Goal: Task Accomplishment & Management: Complete application form

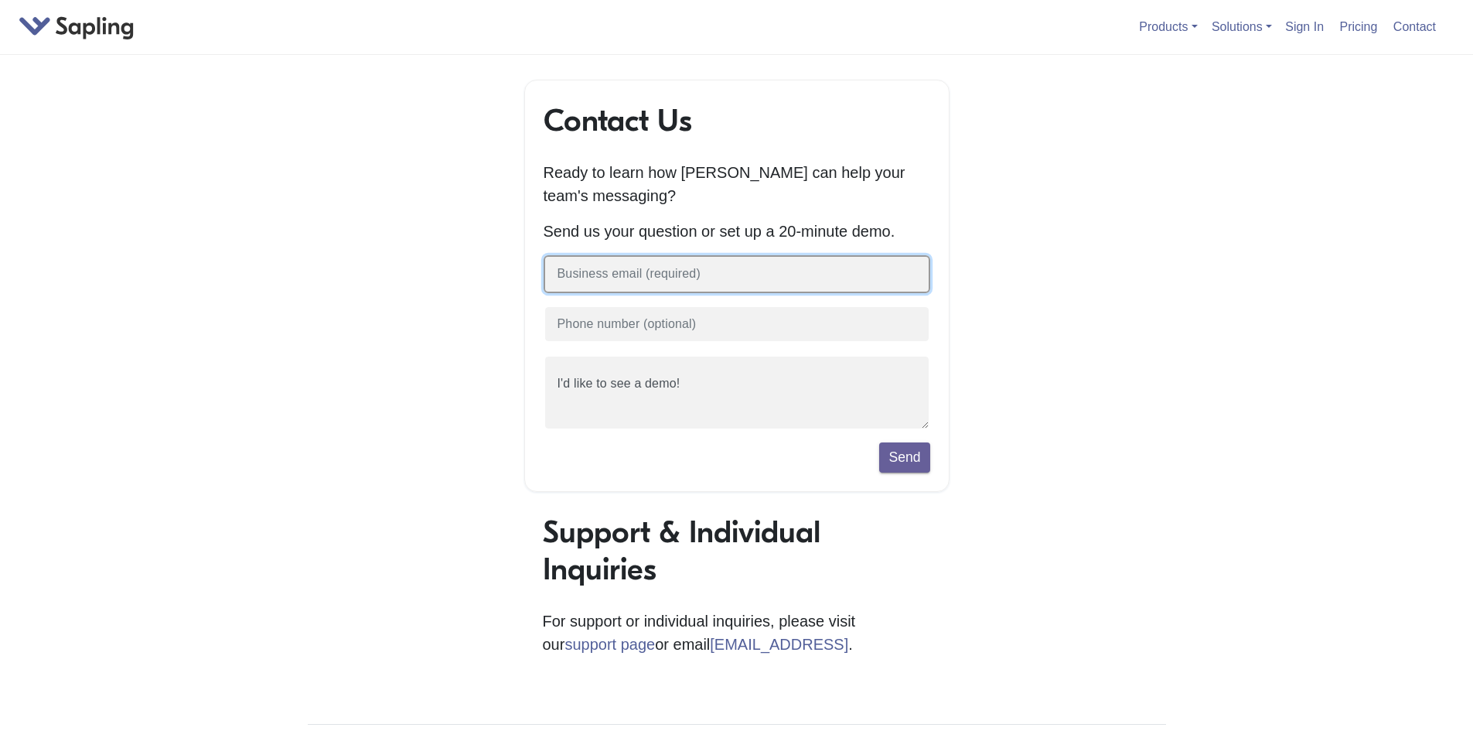
click at [586, 276] on input "text" at bounding box center [737, 274] width 387 height 38
type input "[EMAIL_ADDRESS][DOMAIN_NAME]"
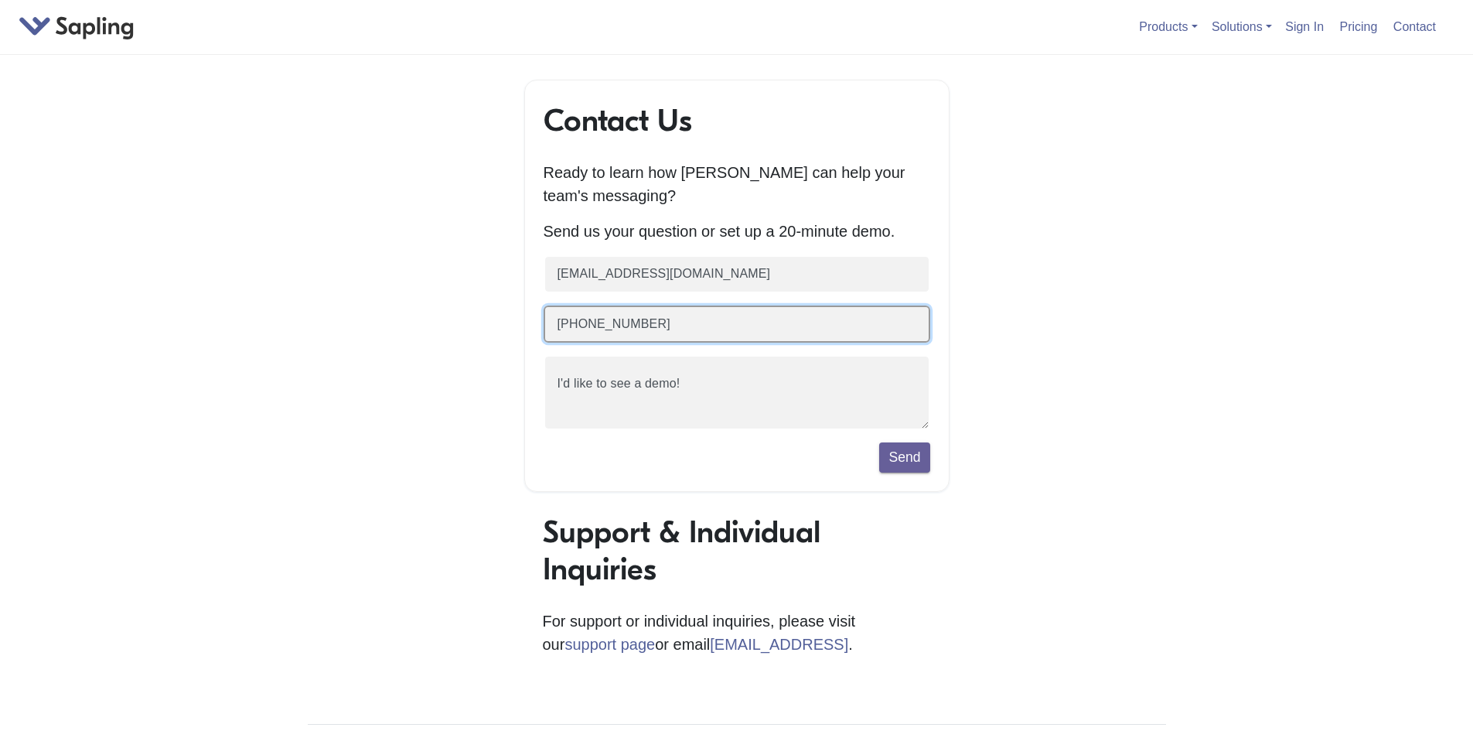
type input "[PHONE_NUMBER]"
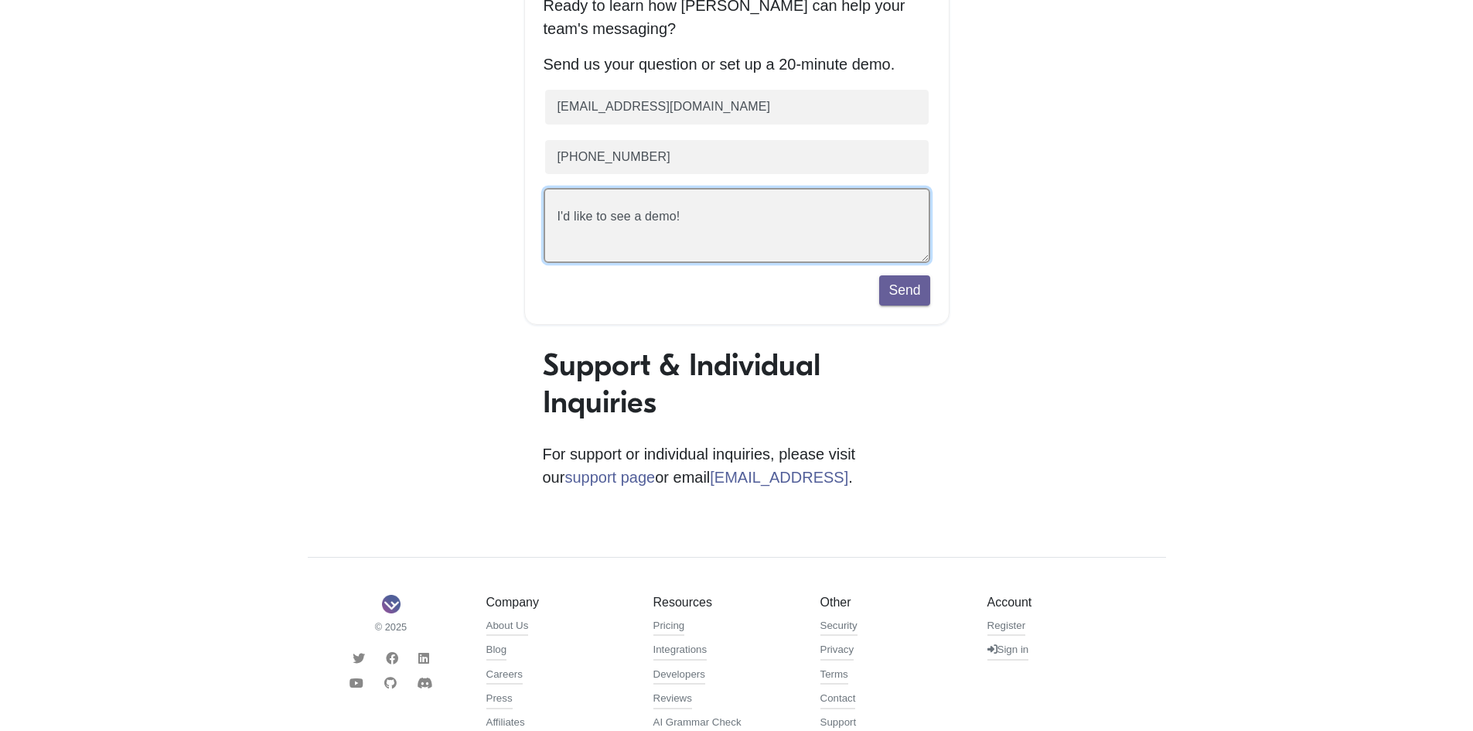
scroll to position [322, 0]
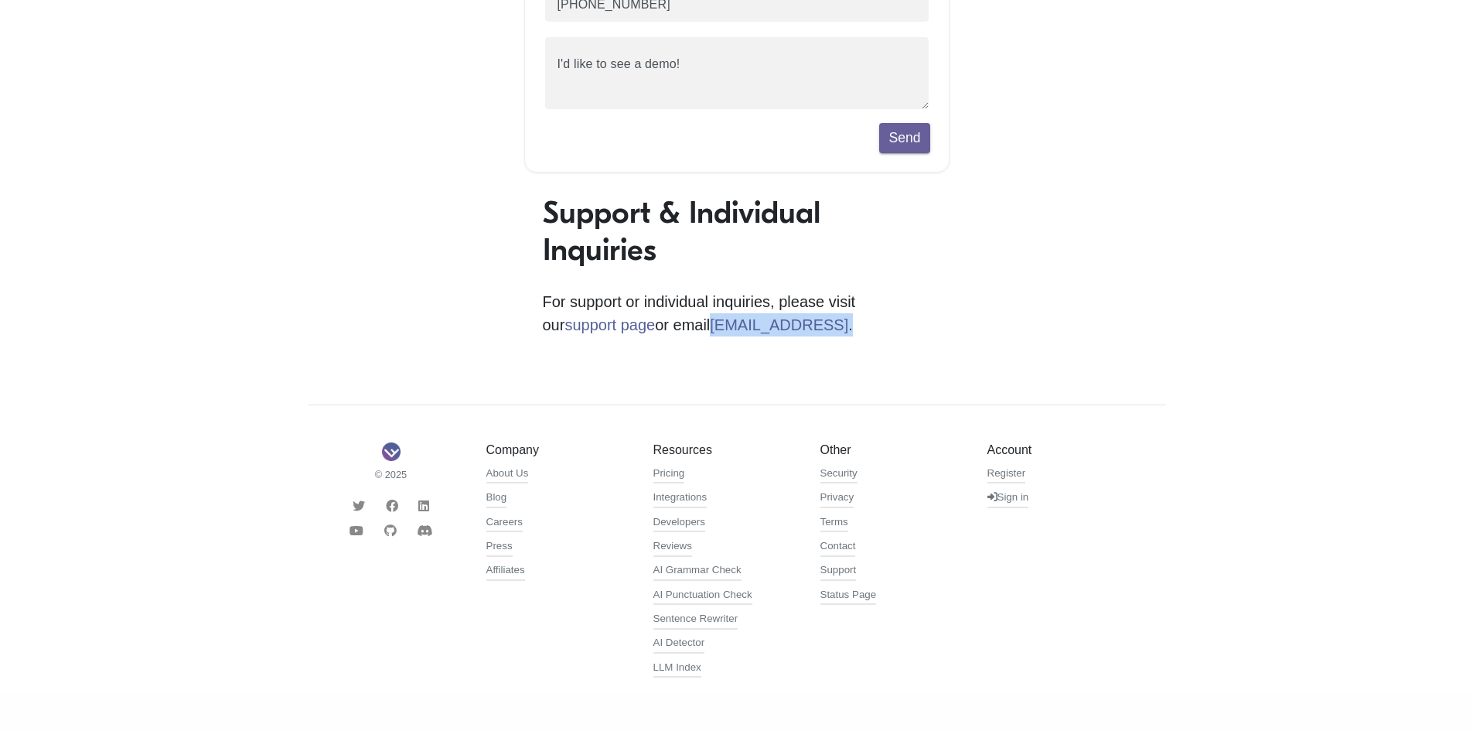
drag, startPoint x: 777, startPoint y: 326, endPoint x: 636, endPoint y: 336, distance: 141.1
click at [636, 336] on div "Support & Individual Inquiries For support or individual inquiries, please visi…" at bounding box center [736, 280] width 425 height 173
copy p "[EMAIL_ADDRESS] ."
click at [841, 344] on div "Support & Individual Inquiries For support or individual inquiries, please visi…" at bounding box center [736, 280] width 425 height 173
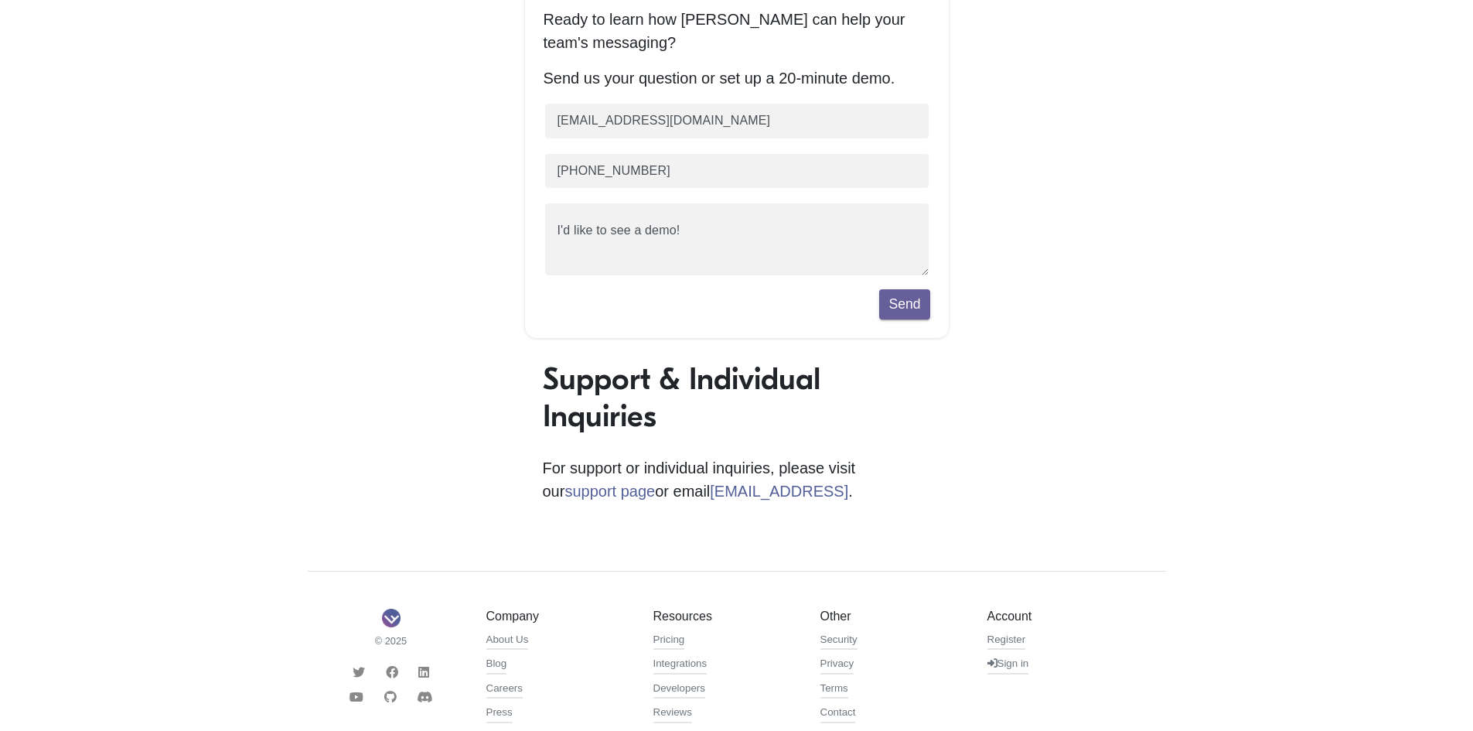
scroll to position [0, 0]
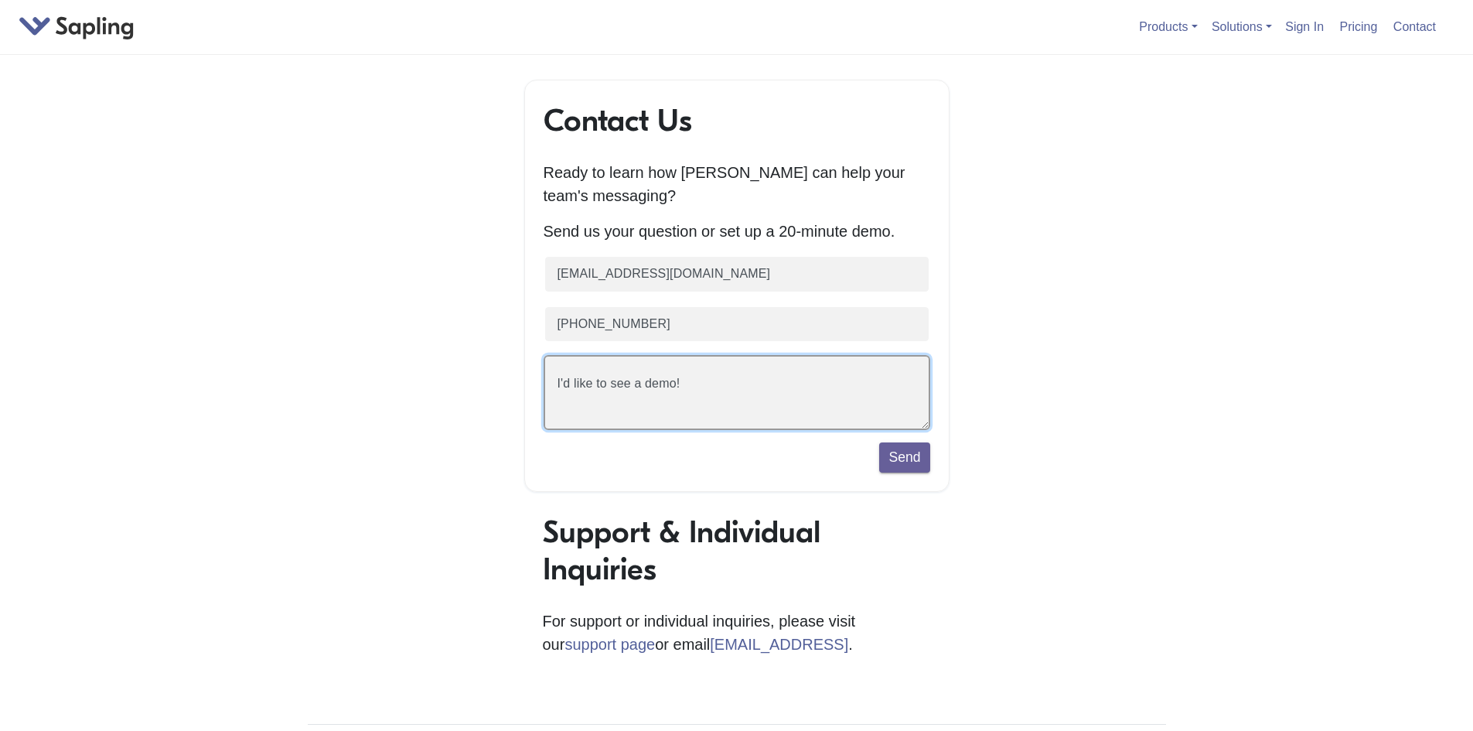
click at [700, 421] on textarea "I'd like to see a demo!" at bounding box center [737, 392] width 387 height 75
paste textarea "writing you on behalf of Courtyard by Marriott Baku (legal name of company: Bak…"
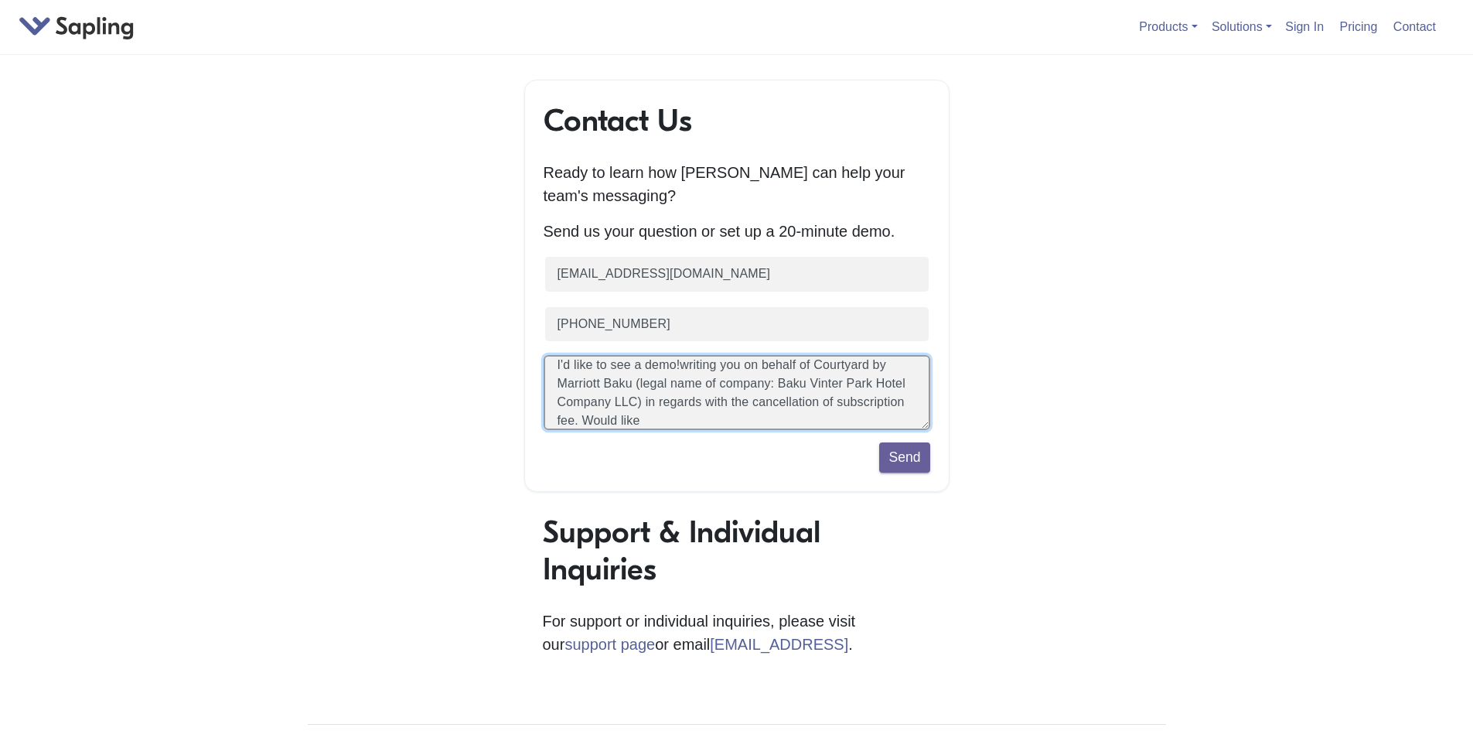
paste textarea "writing you on behalf of Courtyard by Marriott Baku (legal name of company: Bak…"
type textarea "writing you on behalf of Courtyard by Marriott Baku (legal name of company: Bak…"
drag, startPoint x: 707, startPoint y: 422, endPoint x: 448, endPoint y: 314, distance: 280.8
click at [448, 314] on div "Contact Us Ready to learn how [PERSON_NAME] can help your team's messaging? Sen…" at bounding box center [737, 546] width 882 height 933
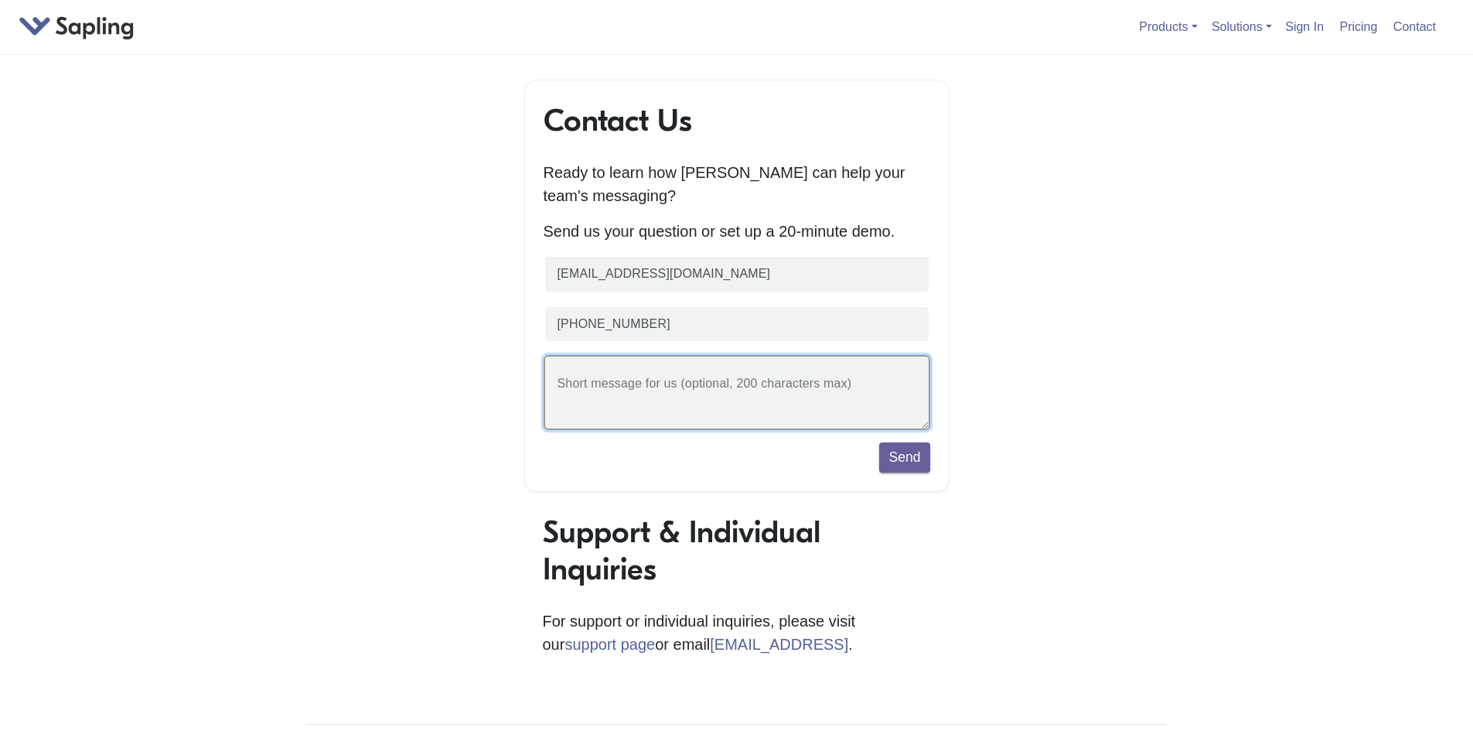
click at [597, 378] on textarea "I'd like to see a demo!" at bounding box center [737, 392] width 387 height 75
paste textarea "writing you on behalf of Courtyard by Marriott Baku (legal name of company: Bak…"
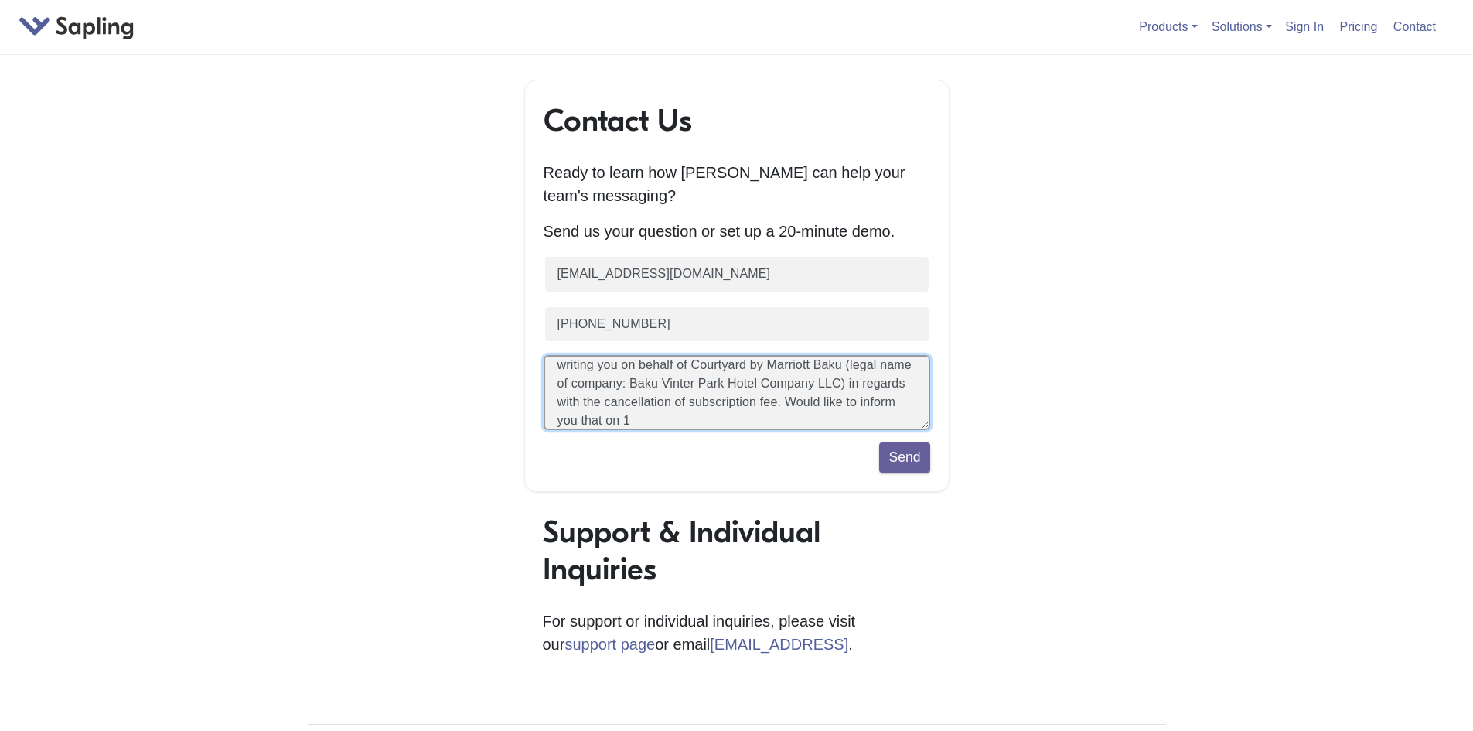
scroll to position [37, 0]
drag, startPoint x: 775, startPoint y: 422, endPoint x: 761, endPoint y: 427, distance: 14.7
click at [761, 427] on textarea "I'd like to see a demo!" at bounding box center [737, 392] width 387 height 75
type textarea "writing you on behalf of Courtyard by Marriott Baku (legal name of company: Bak…"
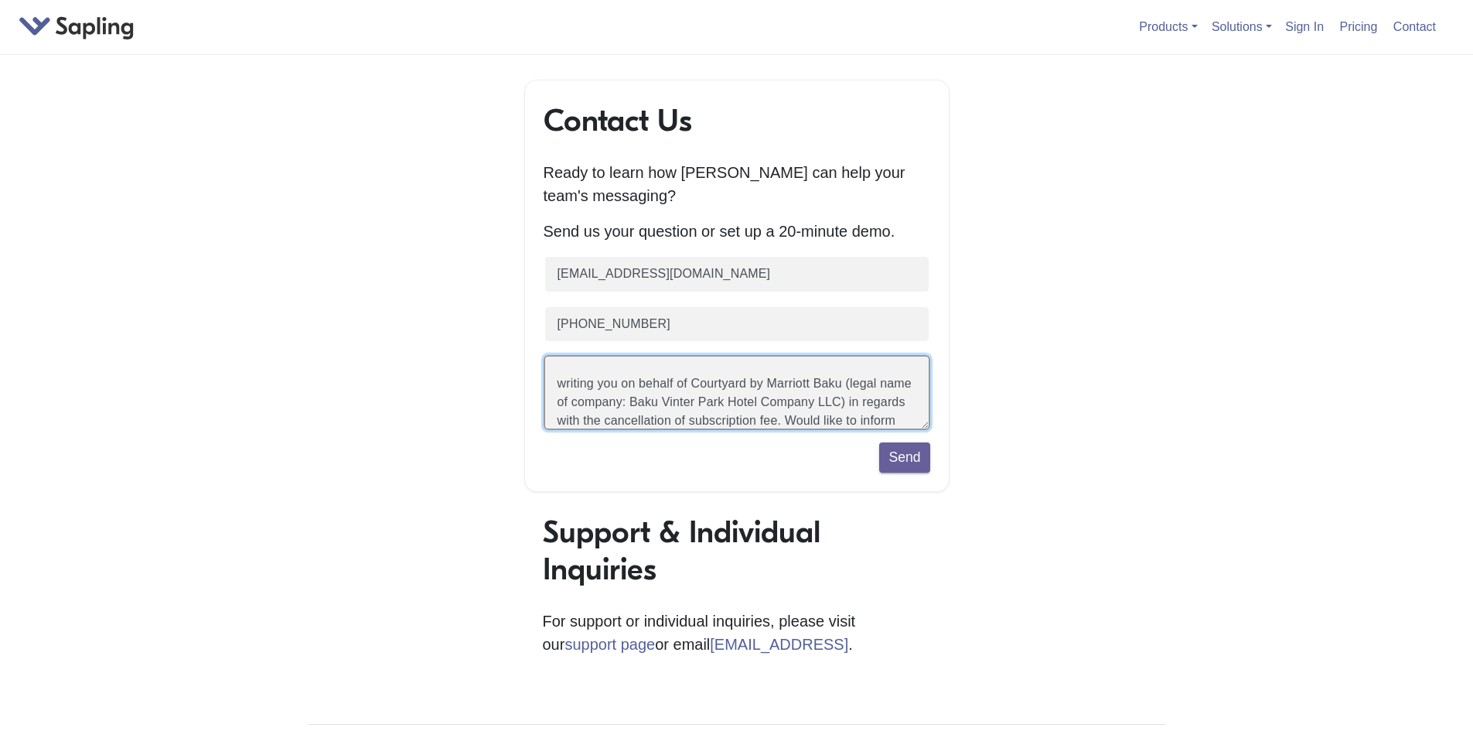
drag, startPoint x: 700, startPoint y: 406, endPoint x: 318, endPoint y: 306, distance: 394.8
click at [318, 306] on div "Contact Us Ready to learn how [PERSON_NAME] can help your team's messaging? Sen…" at bounding box center [737, 546] width 882 height 933
click at [698, 402] on textarea "I'd like to see a demo!" at bounding box center [737, 392] width 387 height 75
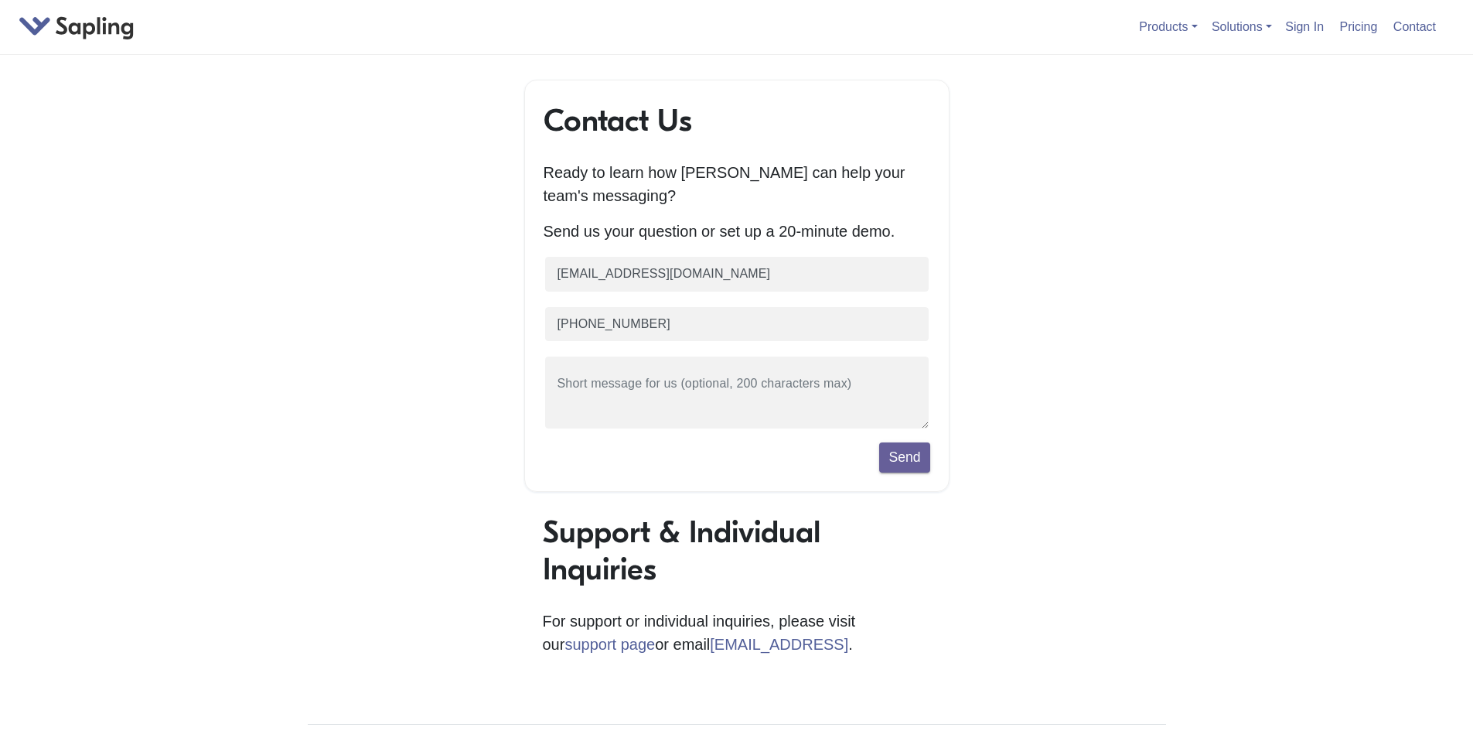
click at [560, 239] on p "Send us your question or set up a 20-minute demo." at bounding box center [737, 231] width 387 height 23
drag, startPoint x: 560, startPoint y: 239, endPoint x: 707, endPoint y: 232, distance: 147.1
click at [690, 232] on p "Send us your question or set up a 20-minute demo." at bounding box center [737, 231] width 387 height 23
click at [735, 231] on p "Send us your question or set up a 20-minute demo." at bounding box center [737, 231] width 387 height 23
click at [1165, 22] on link "Products" at bounding box center [1168, 26] width 58 height 13
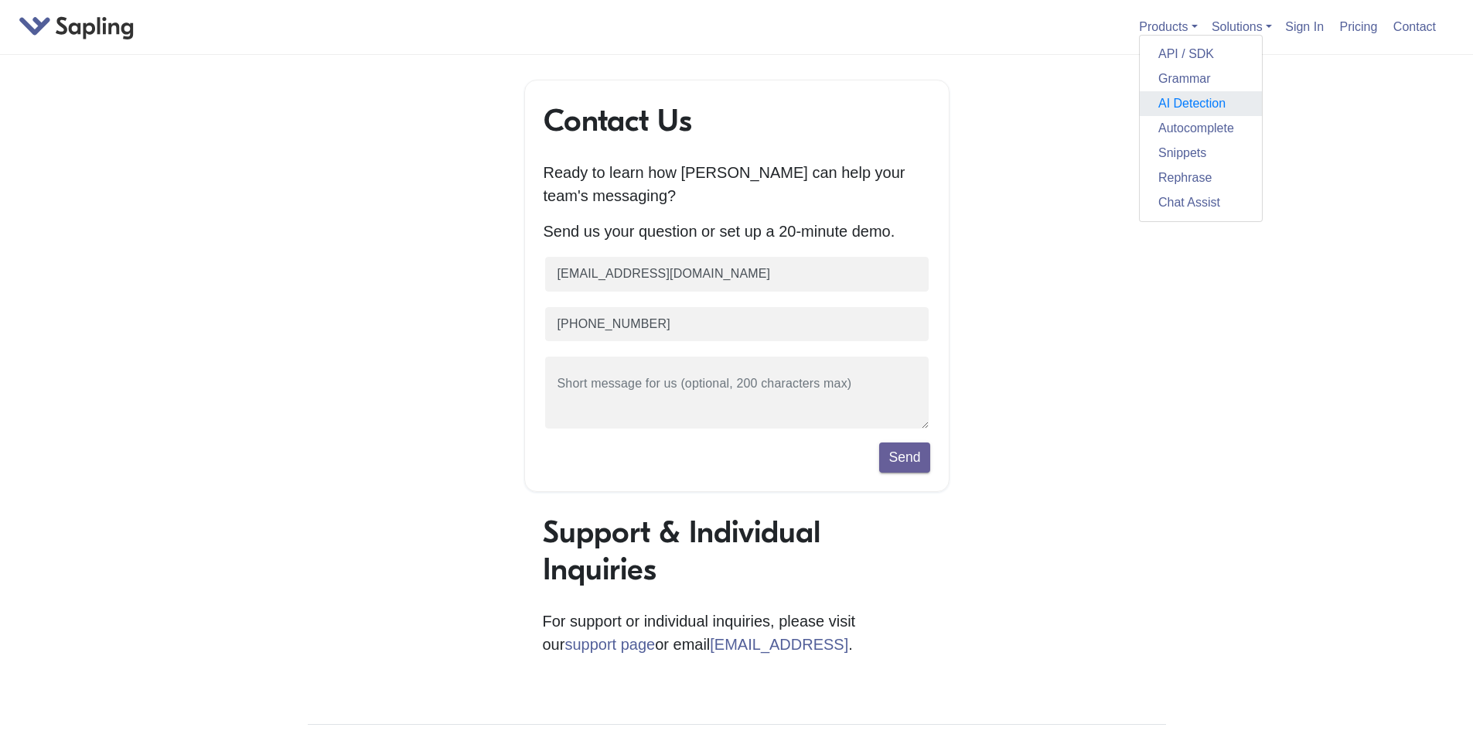
click at [1175, 98] on link "AI Detection" at bounding box center [1201, 103] width 122 height 25
